Goal: Check status: Check status

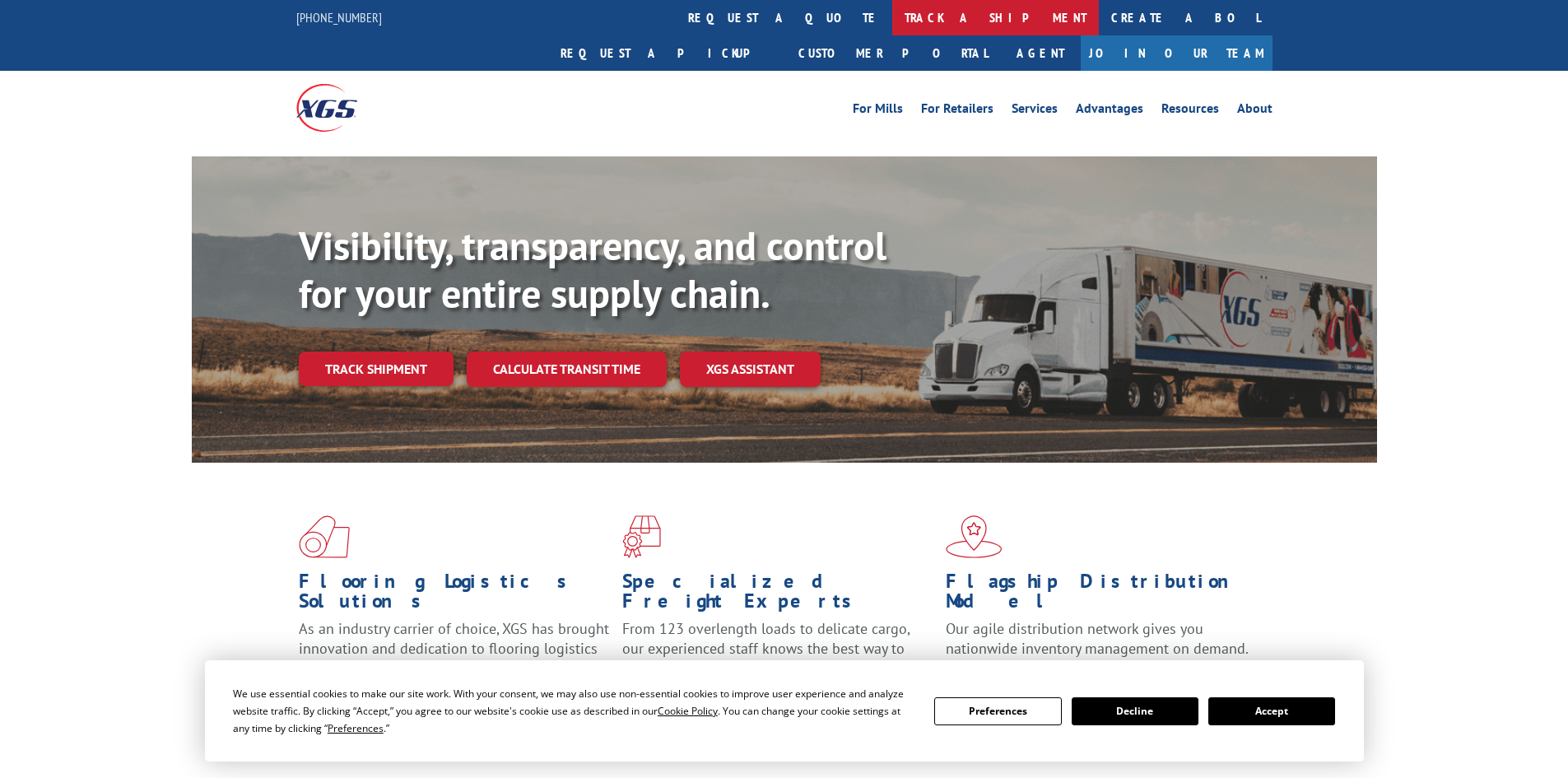
click at [893, 14] on link "track a shipment" at bounding box center [996, 17] width 207 height 35
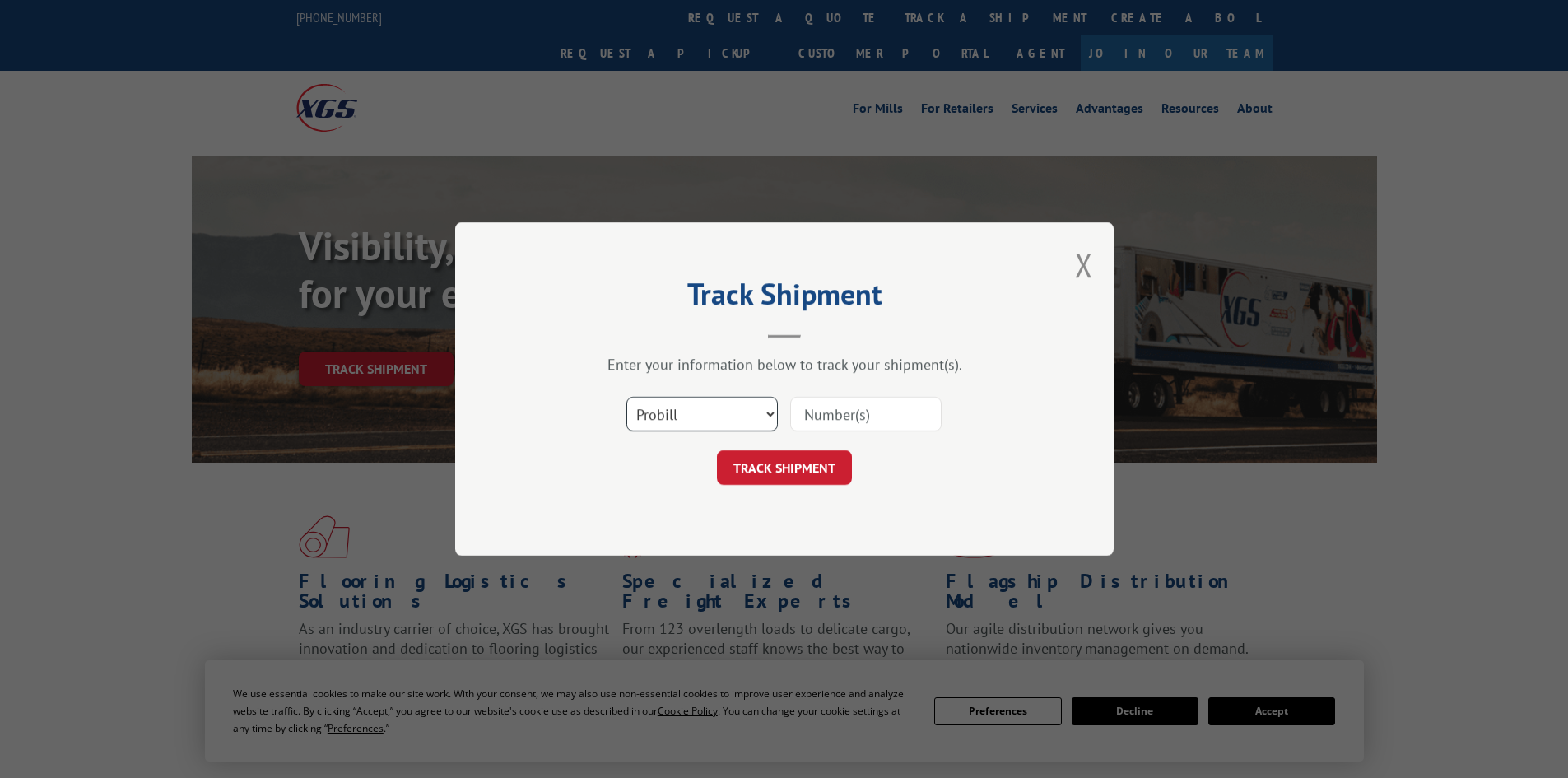
click at [716, 420] on select "Select category... Probill BOL PO" at bounding box center [702, 414] width 152 height 35
select select "bol"
click at [627, 396] on select "Select category... Probill BOL PO" at bounding box center [702, 414] width 152 height 35
click at [832, 415] on input at bounding box center [867, 414] width 152 height 35
paste input "- 6049584"
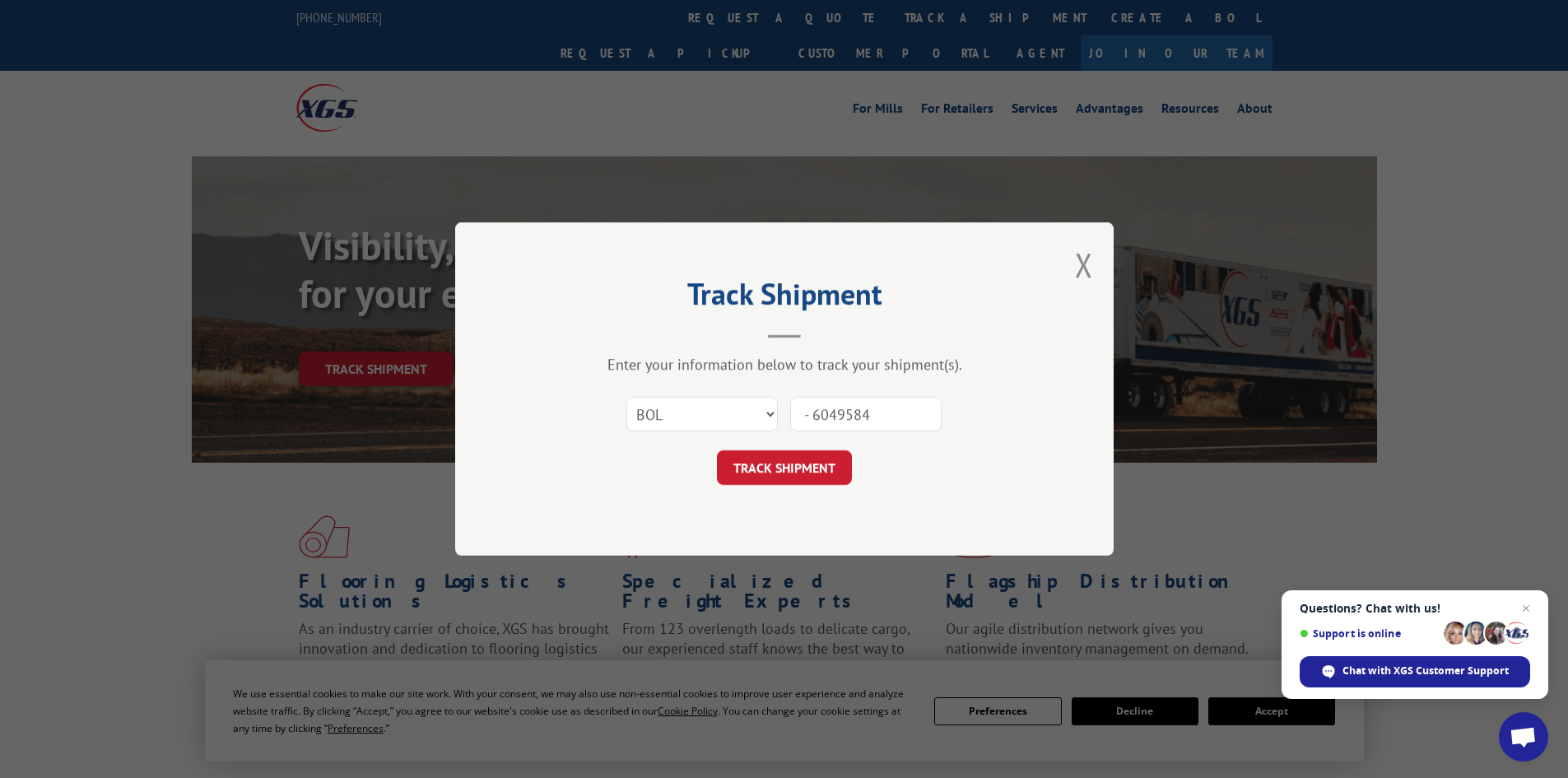
click at [812, 416] on input "- 6049584" at bounding box center [867, 414] width 152 height 35
type input "6049584"
click at [778, 472] on button "TRACK SHIPMENT" at bounding box center [784, 468] width 135 height 35
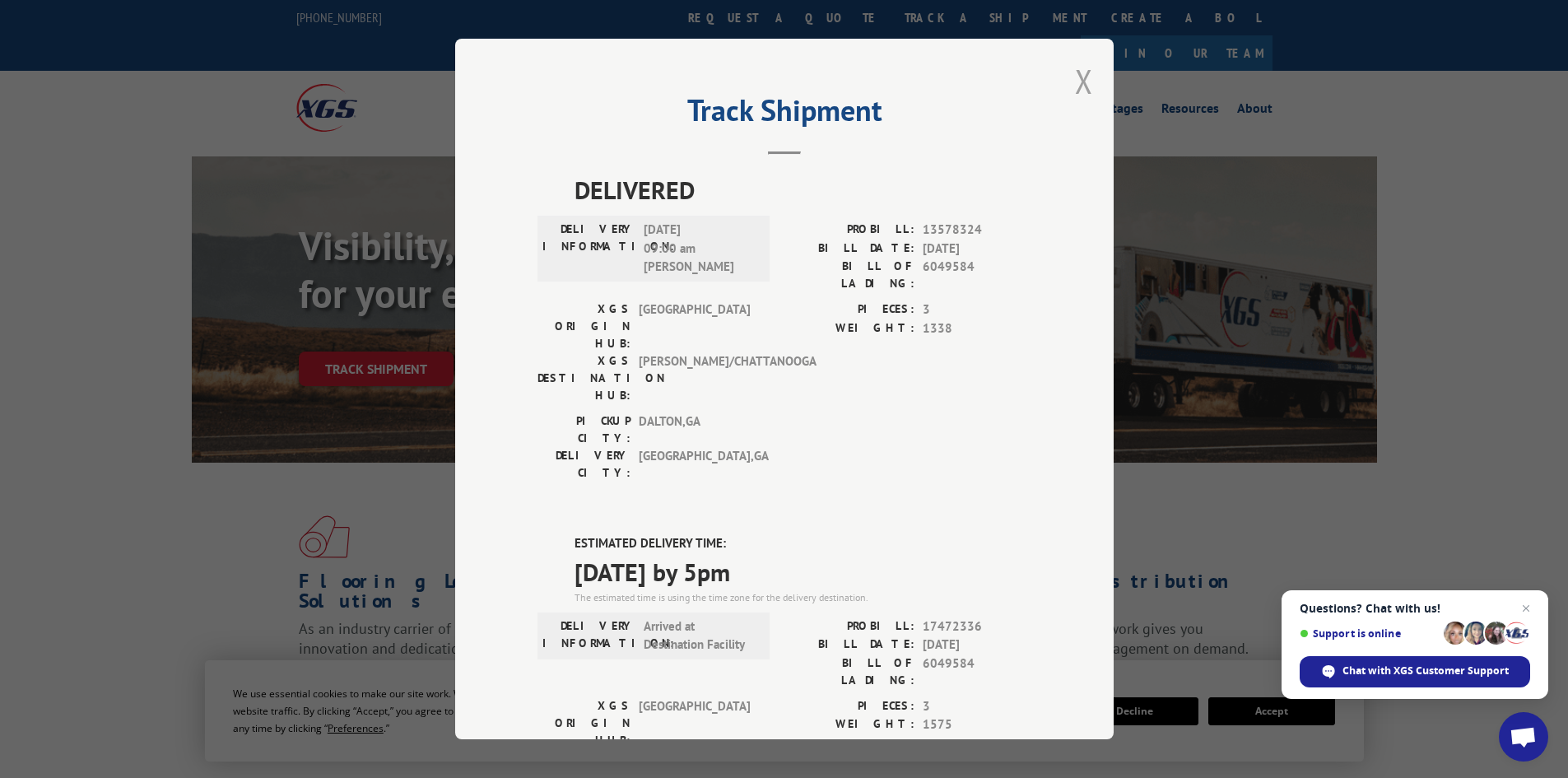
click at [1075, 84] on button "Close modal" at bounding box center [1084, 81] width 18 height 44
